Goal: Navigation & Orientation: Go to known website

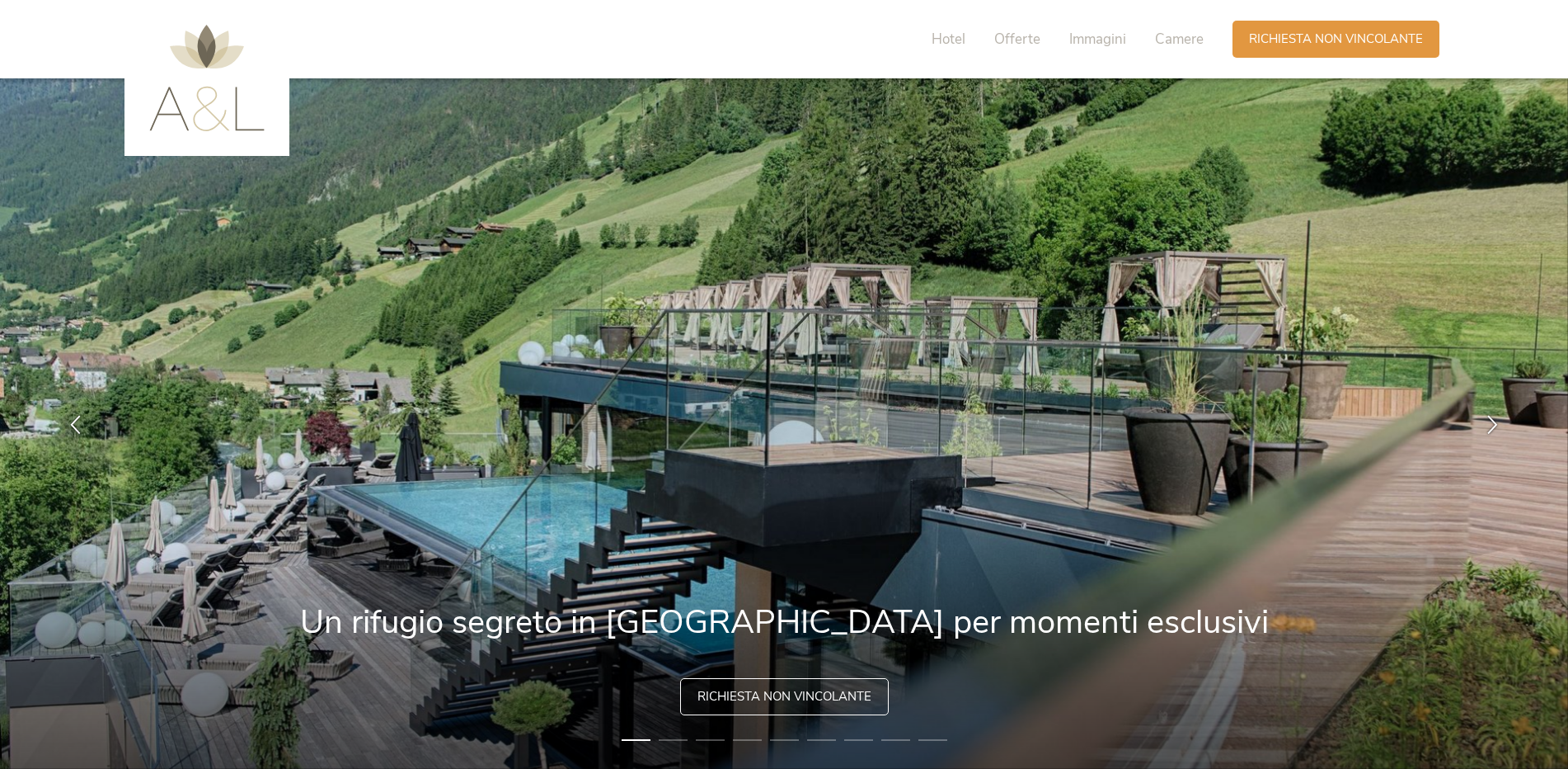
click at [153, 99] on img at bounding box center [207, 77] width 116 height 106
click at [275, 125] on div at bounding box center [207, 77] width 165 height 156
click at [220, 124] on img at bounding box center [207, 77] width 116 height 106
